Goal: Task Accomplishment & Management: Manage account settings

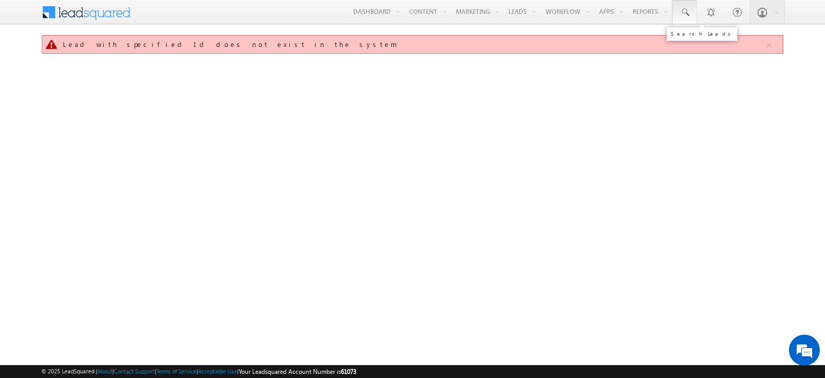
click at [684, 9] on span at bounding box center [685, 12] width 10 height 10
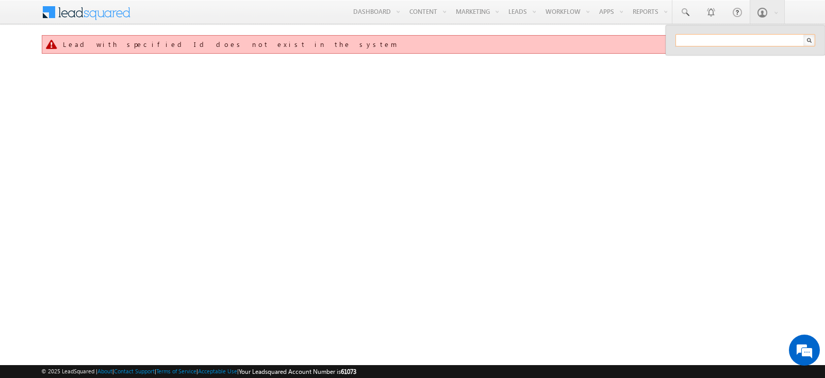
click at [726, 42] on input "text" at bounding box center [746, 40] width 140 height 12
paste input "SBL0010747"
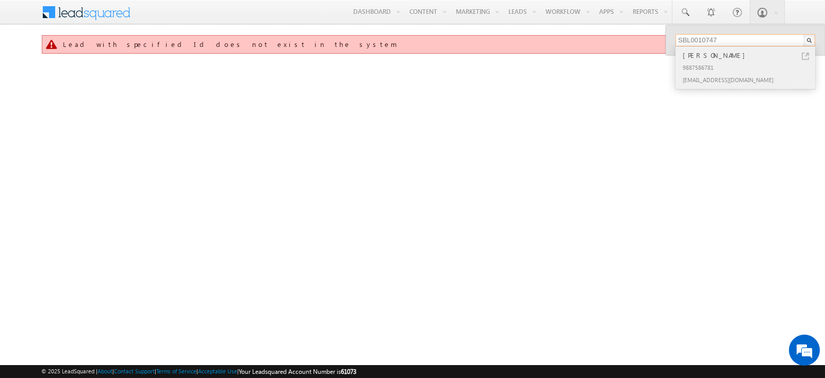
type input "SBL0010747"
click at [807, 53] on link at bounding box center [805, 56] width 7 height 7
click at [725, 42] on input "SBL0010747" at bounding box center [746, 40] width 140 height 12
click at [806, 55] on link at bounding box center [805, 56] width 7 height 7
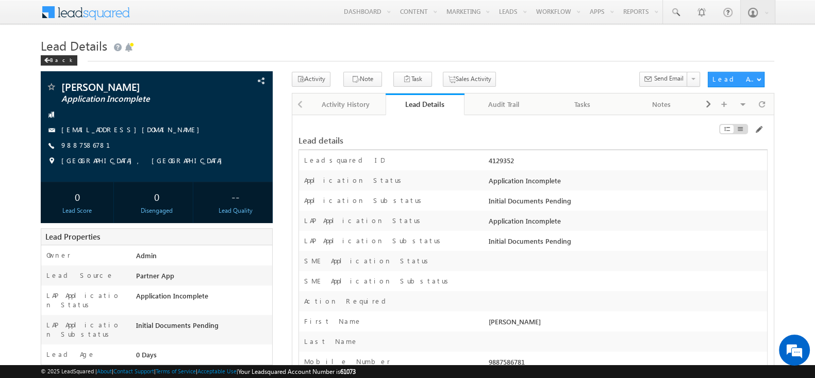
click at [623, 56] on div "Back" at bounding box center [408, 58] width 734 height 7
click at [677, 12] on span at bounding box center [676, 12] width 10 height 10
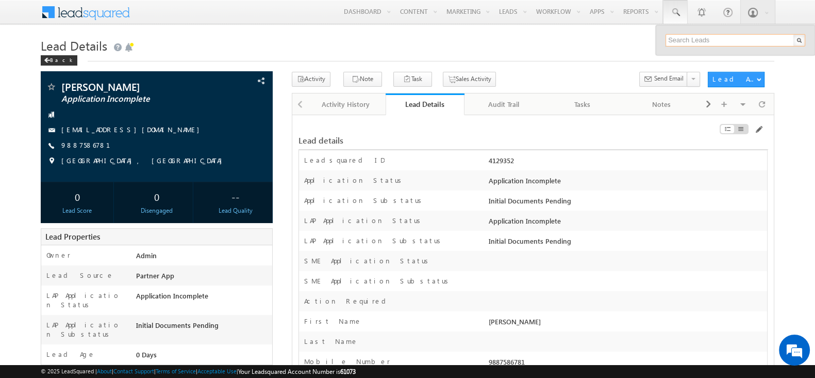
click at [677, 42] on input "text" at bounding box center [736, 40] width 140 height 12
paste input "SBL0010749"
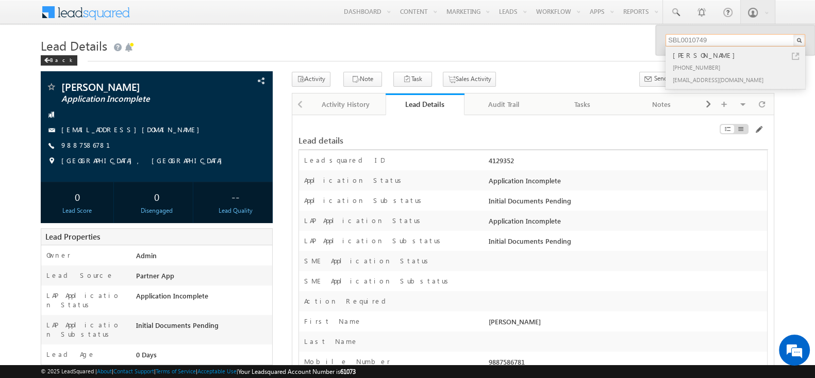
type input "SBL0010749"
click at [797, 51] on div "NITIN JITURI" at bounding box center [740, 55] width 138 height 11
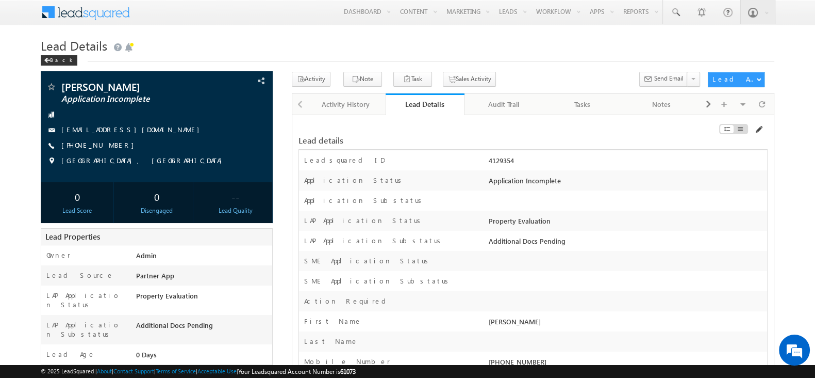
click at [759, 128] on span at bounding box center [759, 129] width 8 height 8
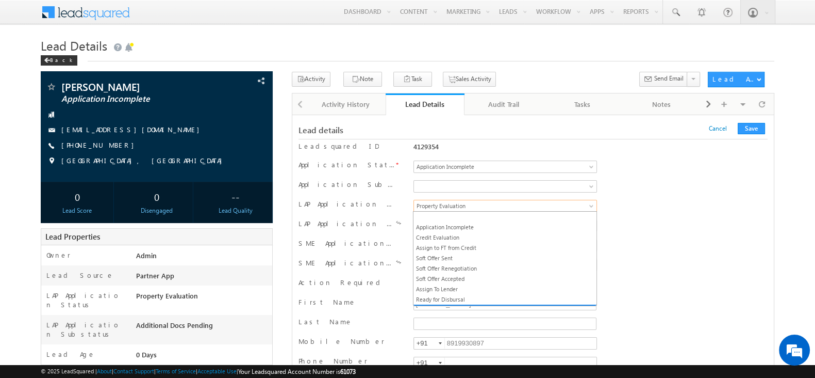
click at [479, 206] on span "Property Evaluation" at bounding box center [494, 205] width 161 height 9
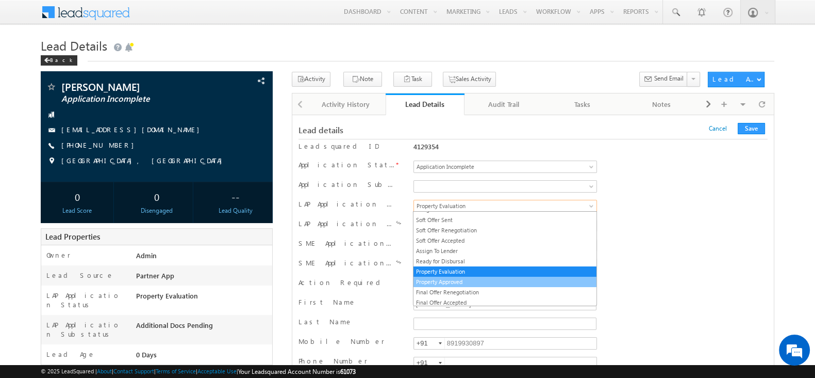
click at [469, 281] on link "Property Approved" at bounding box center [505, 281] width 183 height 9
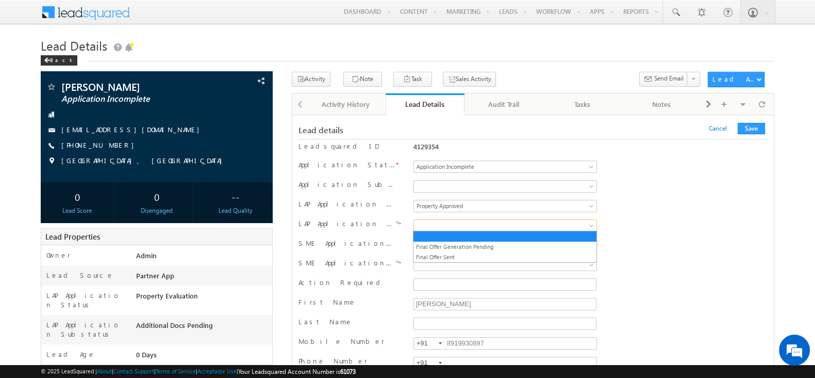
click at [473, 221] on span at bounding box center [494, 225] width 161 height 9
click at [462, 257] on link "Final Offer Sent" at bounding box center [505, 256] width 183 height 9
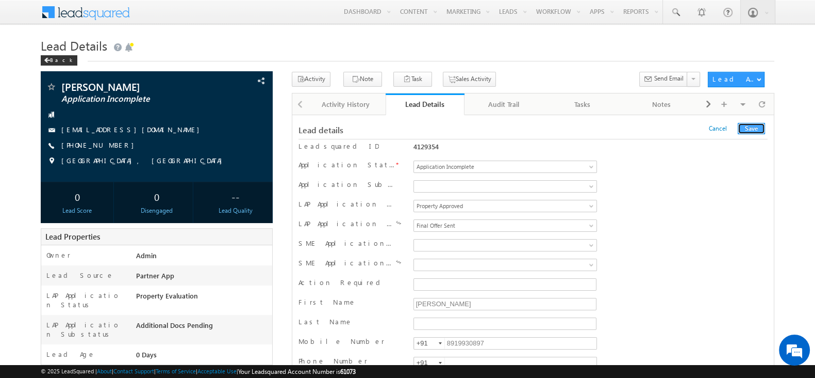
click at [756, 127] on button "Save" at bounding box center [751, 128] width 27 height 11
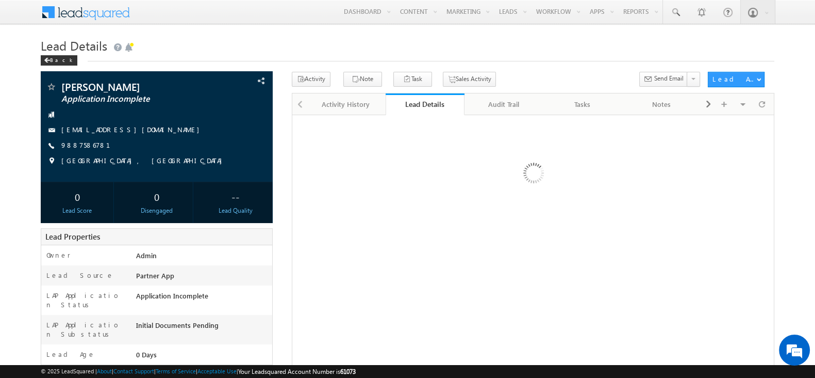
click at [542, 74] on div "Activity Note Task Sales Activity Send Email" at bounding box center [497, 81] width 411 height 19
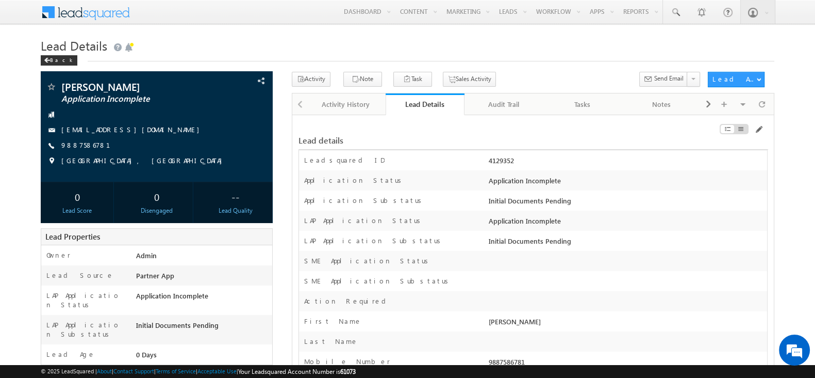
scroll to position [10546, 0]
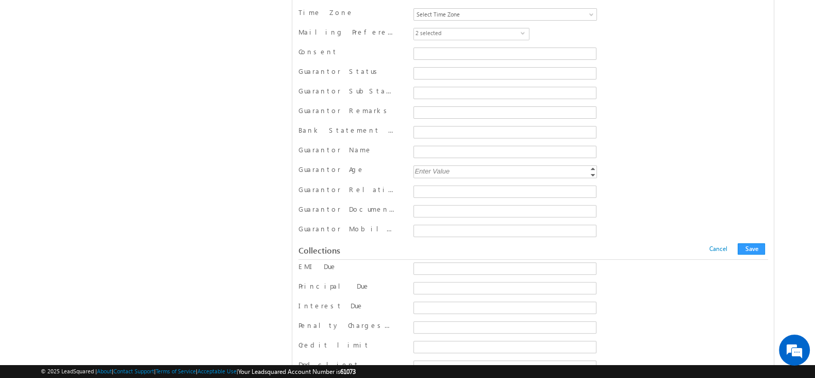
scroll to position [9425, 0]
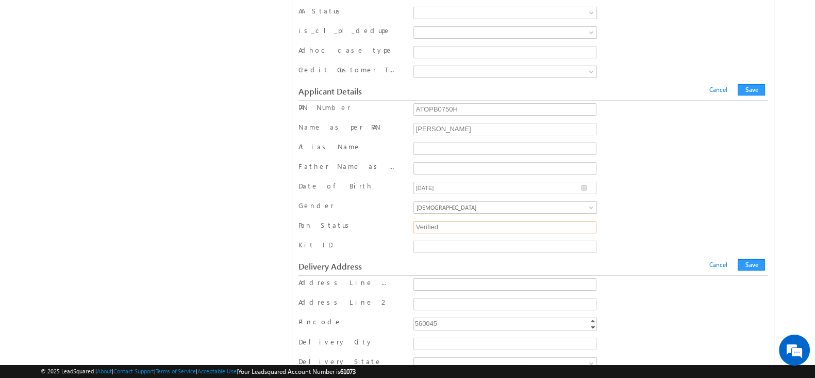
click at [487, 221] on input "Verified" at bounding box center [505, 227] width 183 height 12
drag, startPoint x: 448, startPoint y: 192, endPoint x: 411, endPoint y: 194, distance: 37.2
click at [411, 220] on div "Verified" at bounding box center [505, 227] width 189 height 15
type input "Pending"
click at [756, 84] on button "Save" at bounding box center [751, 89] width 27 height 11
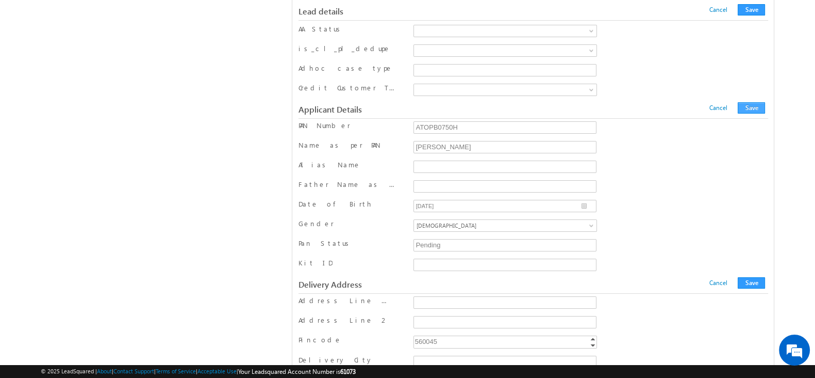
scroll to position [145, 0]
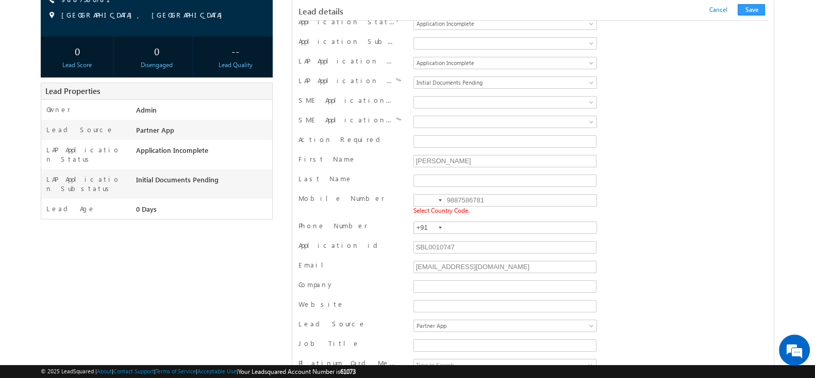
click at [442, 199] on div at bounding box center [440, 200] width 3 height 2
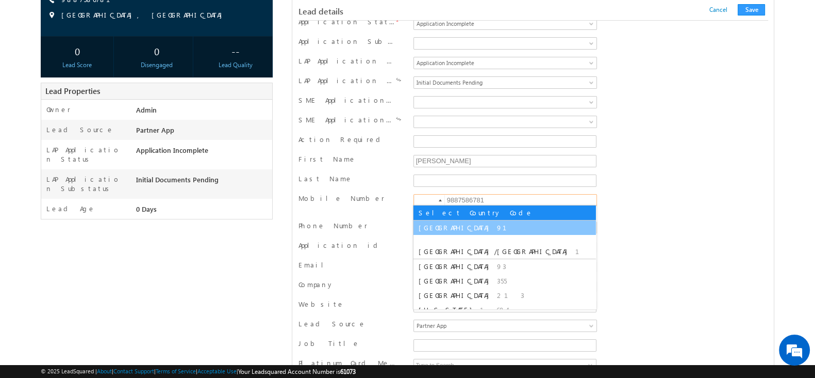
click at [433, 223] on li "India 91" at bounding box center [505, 227] width 183 height 14
type input "+91"
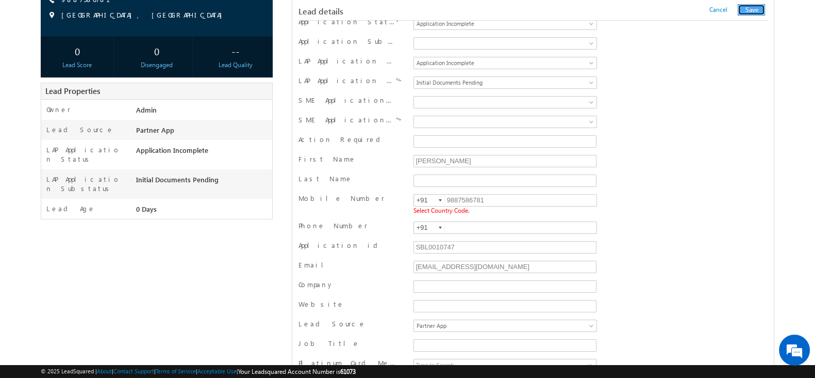
click at [756, 9] on button "Save" at bounding box center [751, 9] width 27 height 11
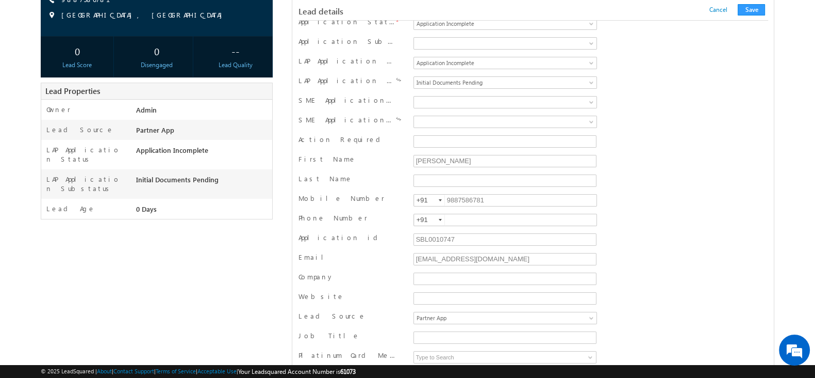
scroll to position [1004, 0]
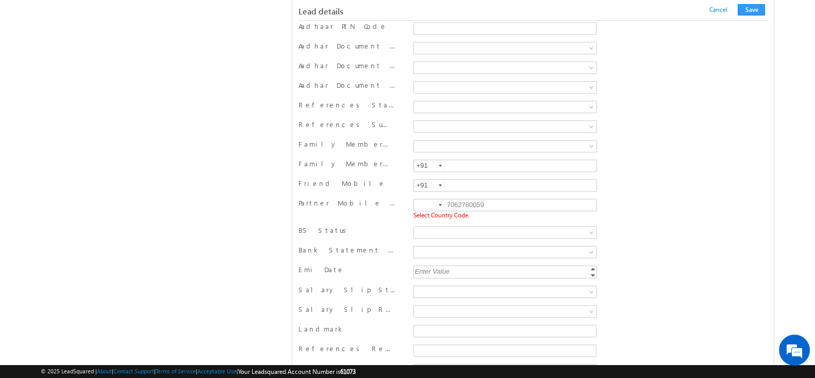
click at [440, 204] on div at bounding box center [440, 205] width 3 height 2
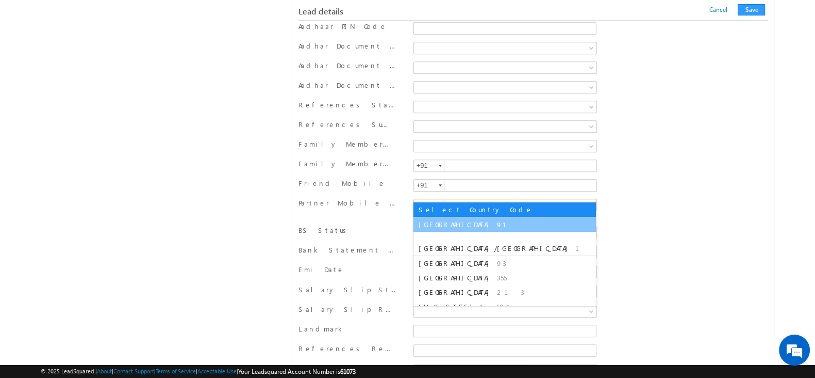
click at [429, 227] on span "India" at bounding box center [457, 224] width 76 height 9
type input "+91"
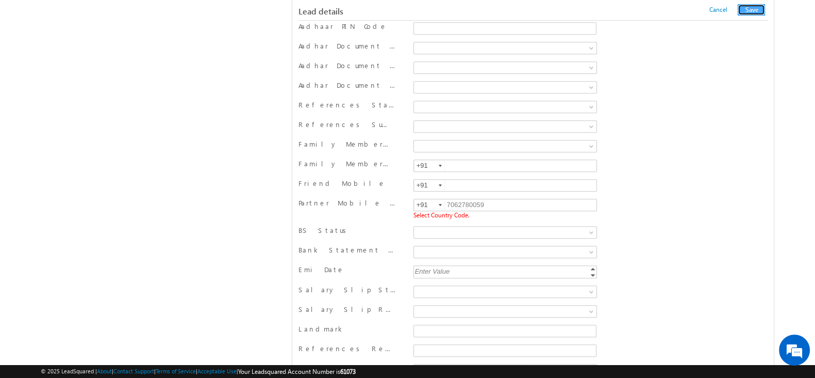
click at [753, 10] on button "Save" at bounding box center [751, 9] width 27 height 11
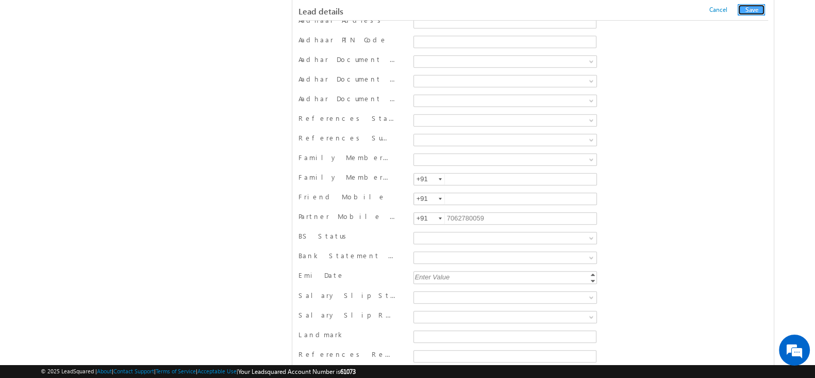
scroll to position [537, 0]
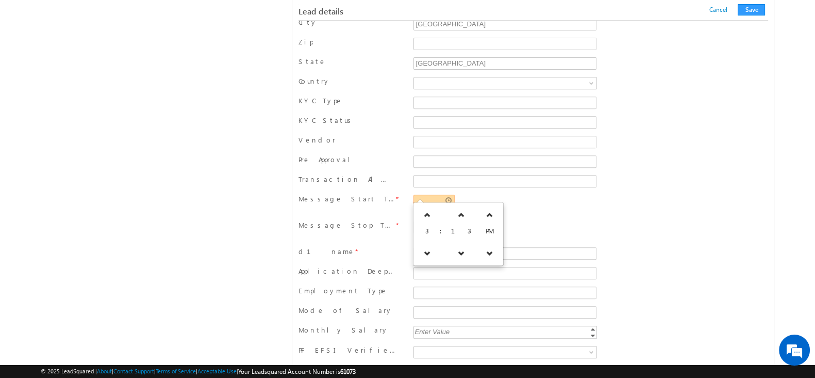
click at [422, 194] on input "text" at bounding box center [434, 200] width 41 height 12
click at [424, 251] on icon at bounding box center [427, 252] width 7 height 7
type input "02:13 PM"
click at [513, 199] on div "02:13 PM Required Field" at bounding box center [506, 203] width 184 height 19
drag, startPoint x: 428, startPoint y: 223, endPoint x: 427, endPoint y: 245, distance: 21.7
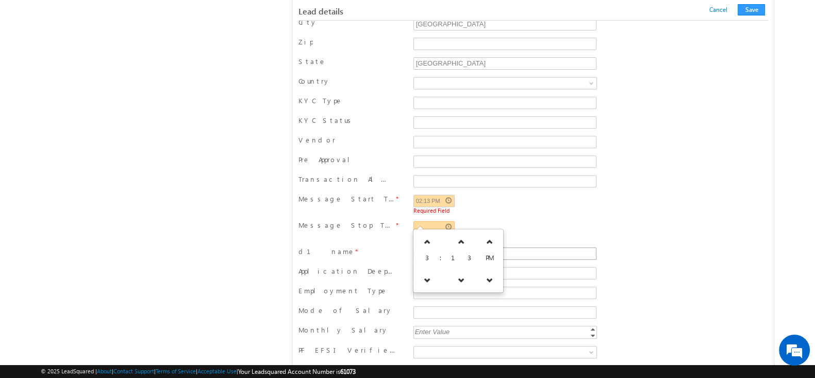
click at [427, 247] on input "d1 name" at bounding box center [505, 253] width 183 height 12
click at [428, 225] on input "text" at bounding box center [434, 227] width 41 height 12
click at [427, 238] on icon at bounding box center [427, 241] width 7 height 7
type input "04:13 PM"
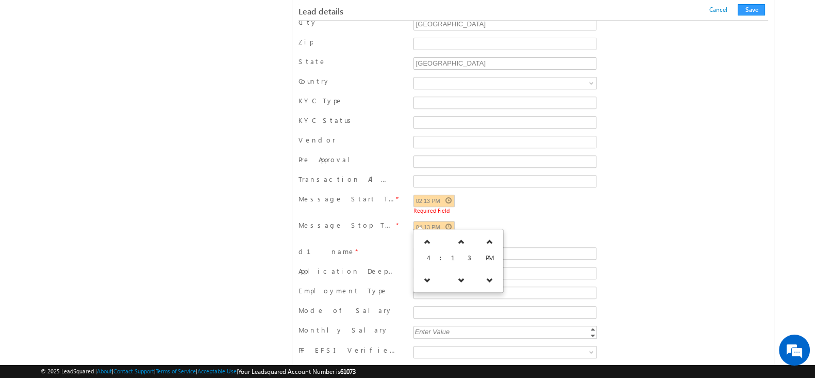
click at [480, 207] on span "Required Field" at bounding box center [506, 210] width 184 height 7
click at [435, 247] on input "d1 name" at bounding box center [505, 253] width 183 height 12
type input "dd"
click at [753, 10] on button "Save" at bounding box center [751, 9] width 27 height 11
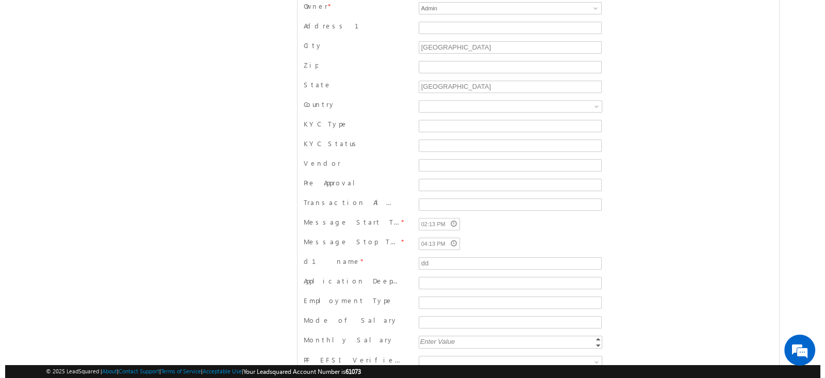
scroll to position [0, 0]
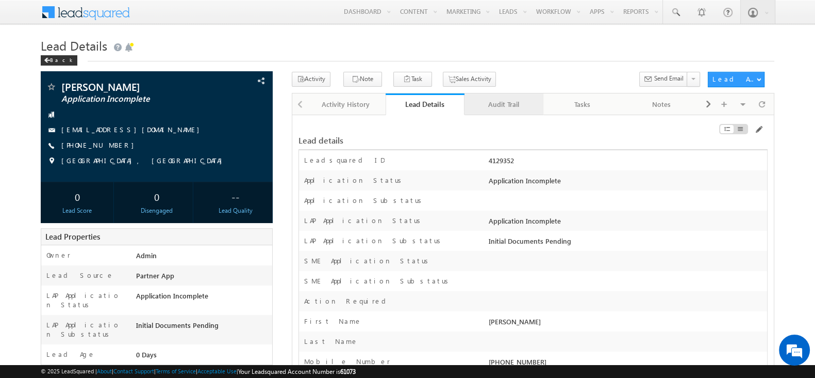
click at [521, 104] on div "Audit Trail" at bounding box center [503, 104] width 61 height 12
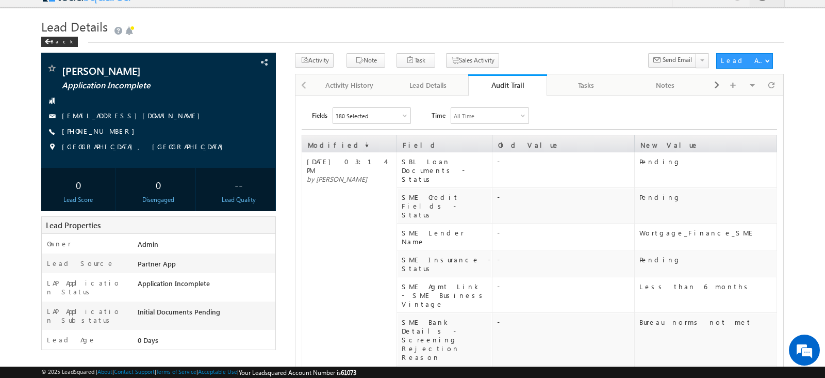
scroll to position [22, 0]
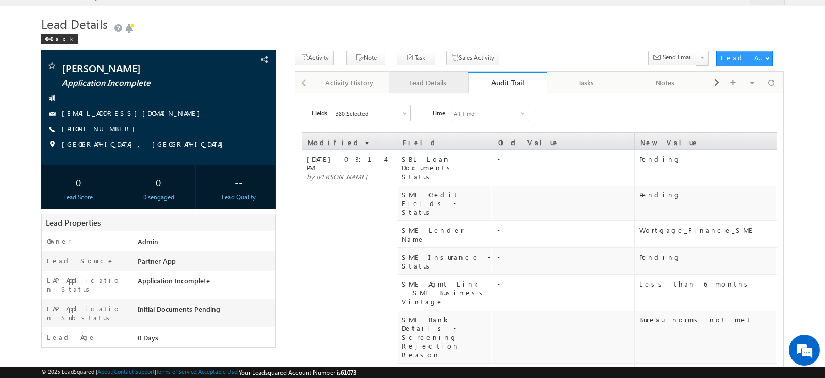
click at [419, 80] on div "Lead Details" at bounding box center [428, 82] width 61 height 12
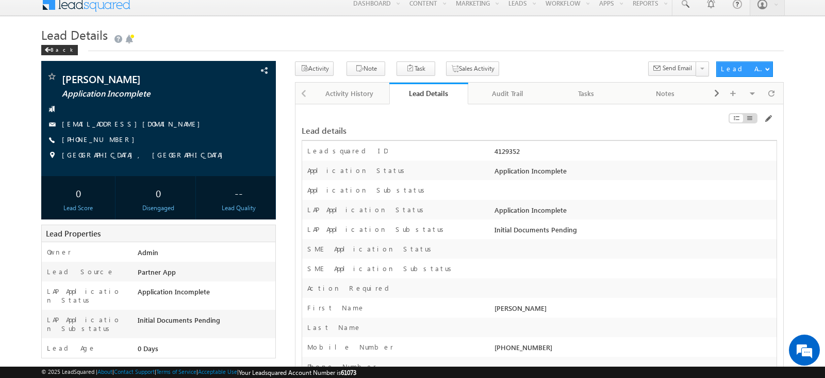
scroll to position [0, 0]
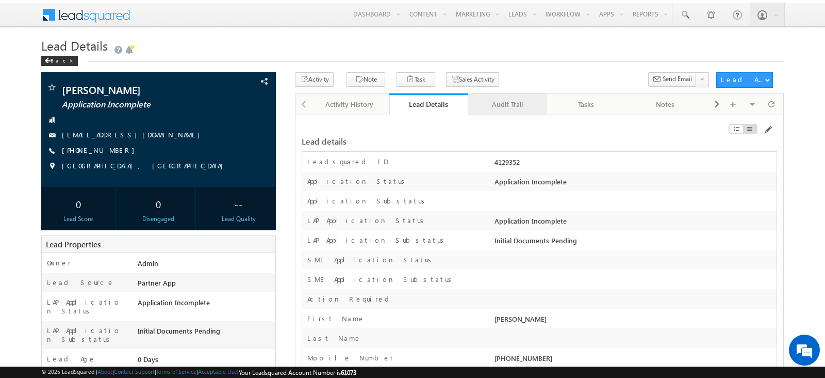
click at [519, 109] on div "Audit Trail" at bounding box center [507, 104] width 61 height 12
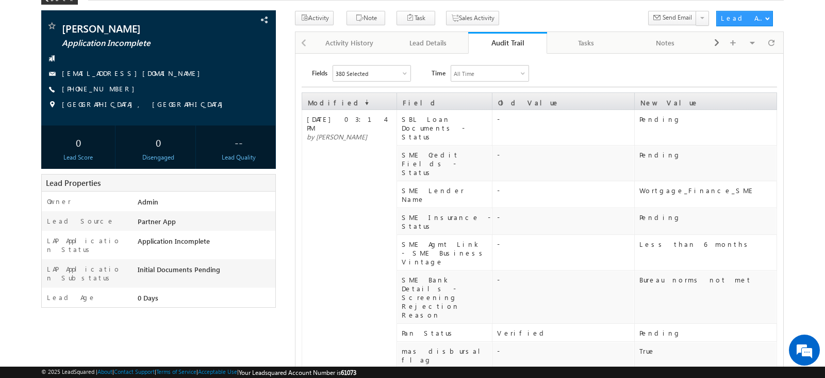
scroll to position [80, 0]
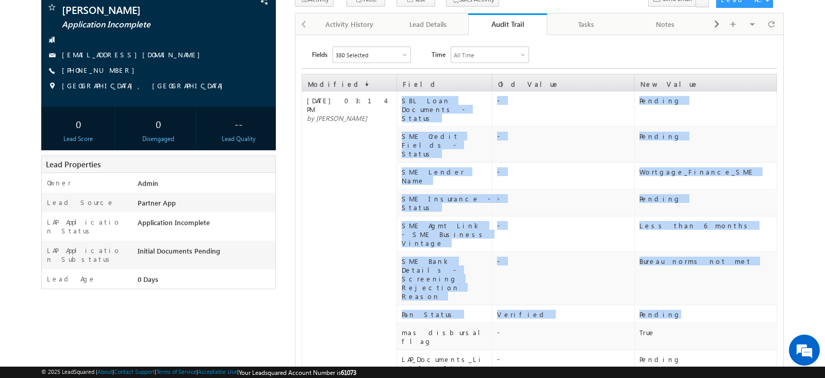
drag, startPoint x: 674, startPoint y: 228, endPoint x: 382, endPoint y: 225, distance: 292.5
click at [382, 225] on tbody "13 Aug 2025 03:14 PM by Manisha panda SBL Loan Documents - Status - Pending SME…" at bounding box center [539, 363] width 475 height 545
click at [369, 164] on td "13 Aug 2025 03:14 PM by Manisha panda" at bounding box center [349, 363] width 95 height 545
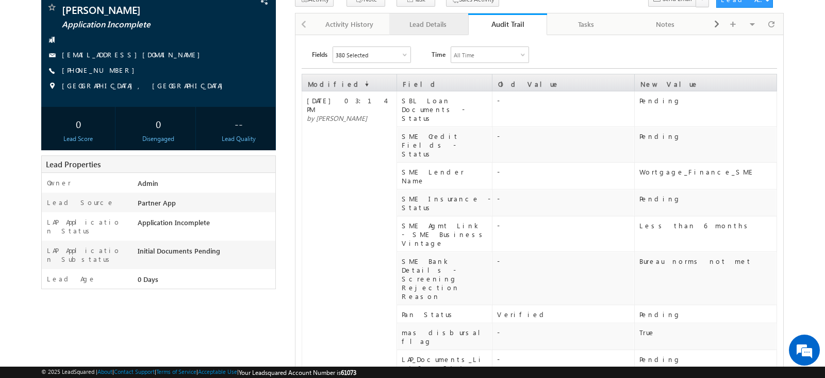
click at [411, 26] on div "Lead Details" at bounding box center [428, 24] width 61 height 12
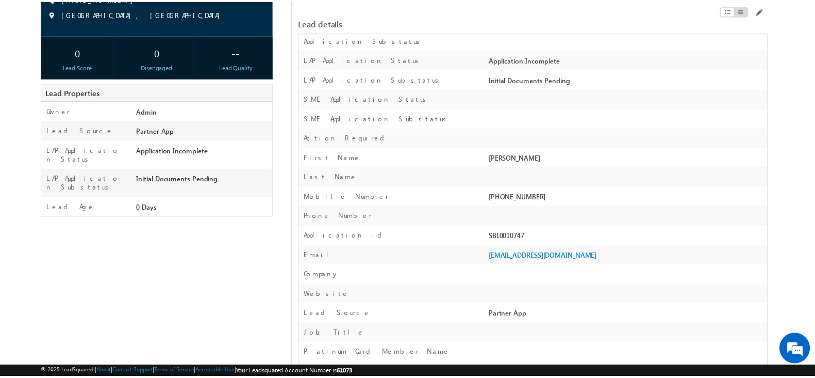
scroll to position [0, 0]
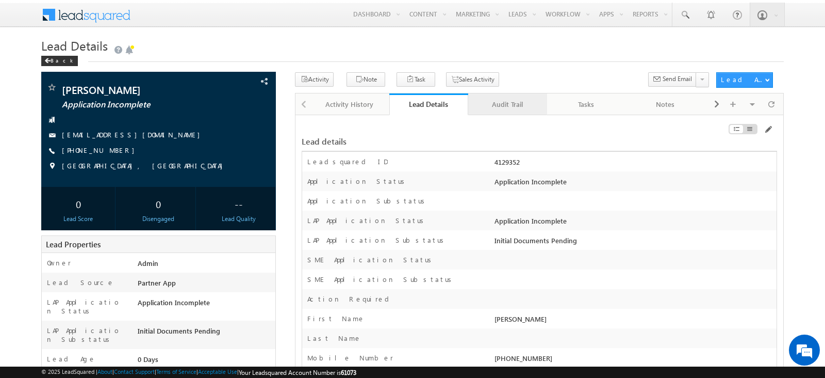
click at [489, 104] on div "Audit Trail" at bounding box center [507, 104] width 61 height 12
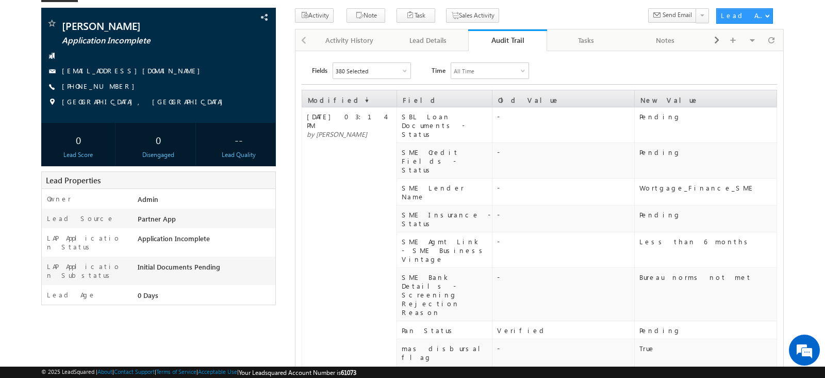
scroll to position [64, 0]
